Goal: Download file/media

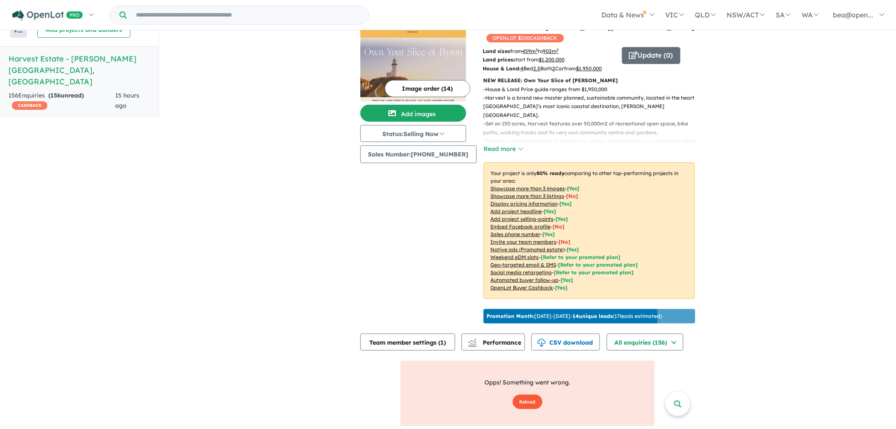
drag, startPoint x: 0, startPoint y: 0, endPoint x: 523, endPoint y: 403, distance: 660.0
click at [523, 403] on button "Reload" at bounding box center [528, 401] width 30 height 15
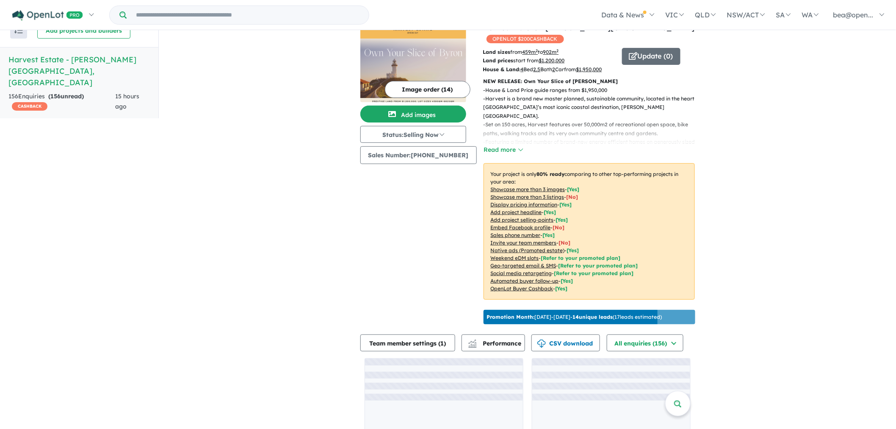
scroll to position [47, 0]
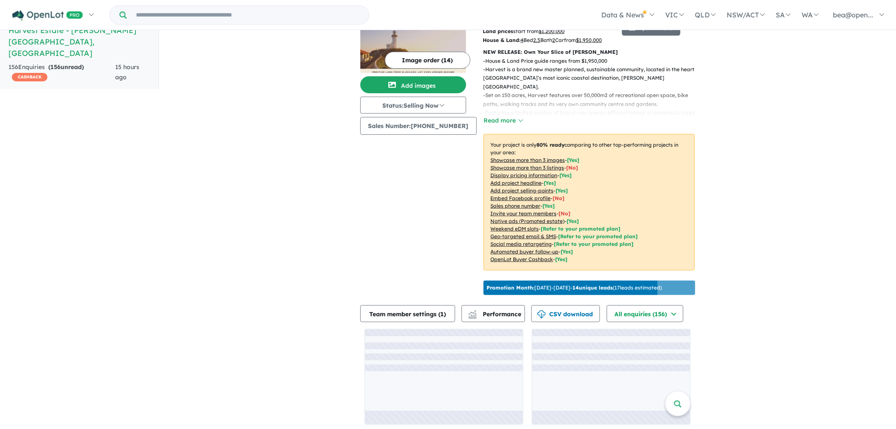
click at [807, 211] on div "View all projects in your account Harvest Estate - [PERSON_NAME][GEOGRAPHIC_DAT…" at bounding box center [528, 208] width 738 height 449
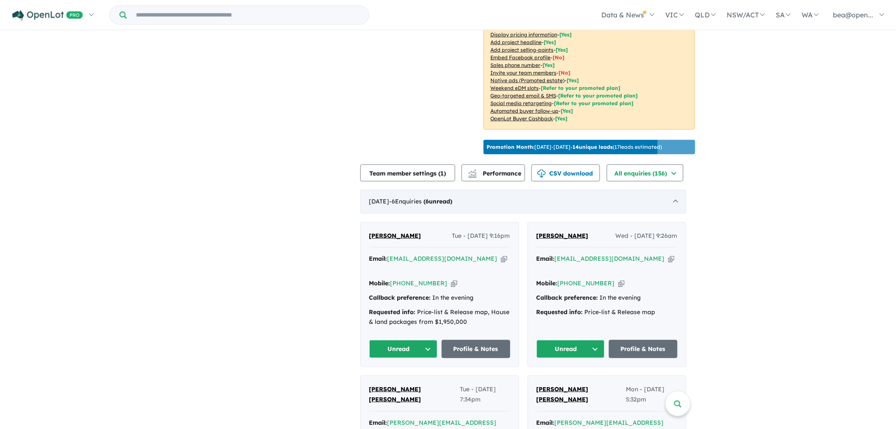
scroll to position [189, 0]
click at [572, 168] on button "CSV download" at bounding box center [566, 172] width 69 height 17
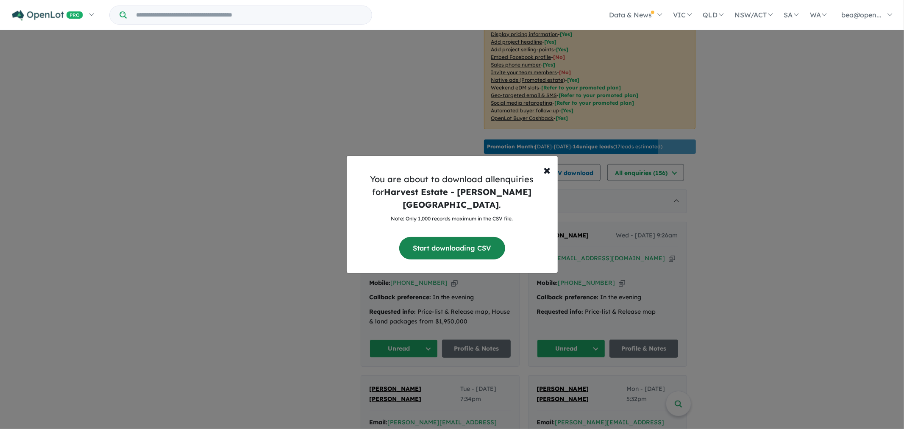
click at [472, 237] on button "Start downloading CSV" at bounding box center [452, 248] width 106 height 22
click at [545, 176] on span "×" at bounding box center [547, 169] width 7 height 17
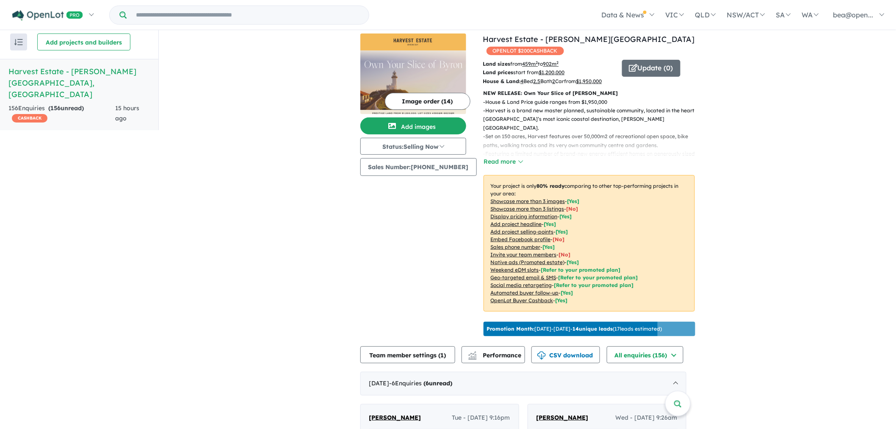
scroll to position [0, 0]
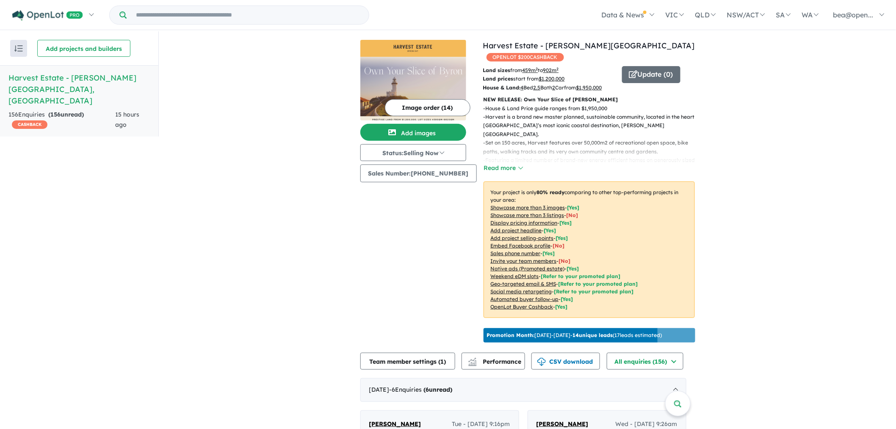
click at [96, 82] on h5 "Harvest Estate - Byron Bay , NSW" at bounding box center [79, 89] width 142 height 34
drag, startPoint x: 425, startPoint y: 66, endPoint x: 398, endPoint y: 1, distance: 70.7
click at [425, 66] on img at bounding box center [414, 89] width 106 height 64
